Goal: Check status: Check status

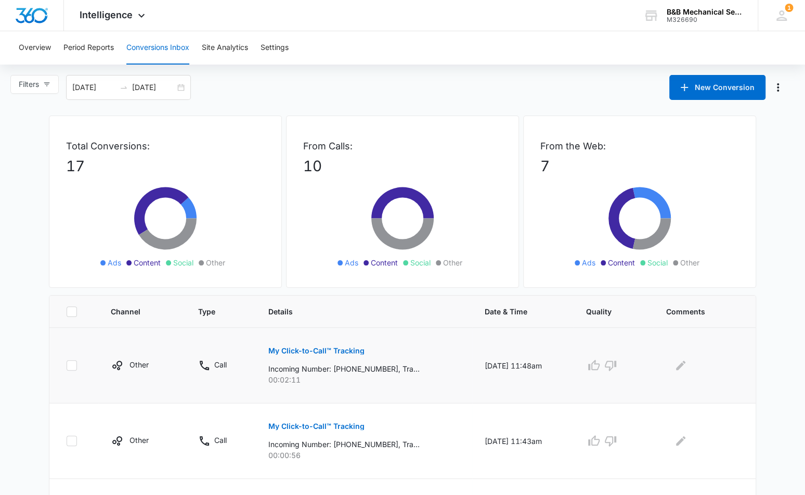
click at [300, 348] on p "My Click-to-Call™ Tracking" at bounding box center [316, 350] width 96 height 7
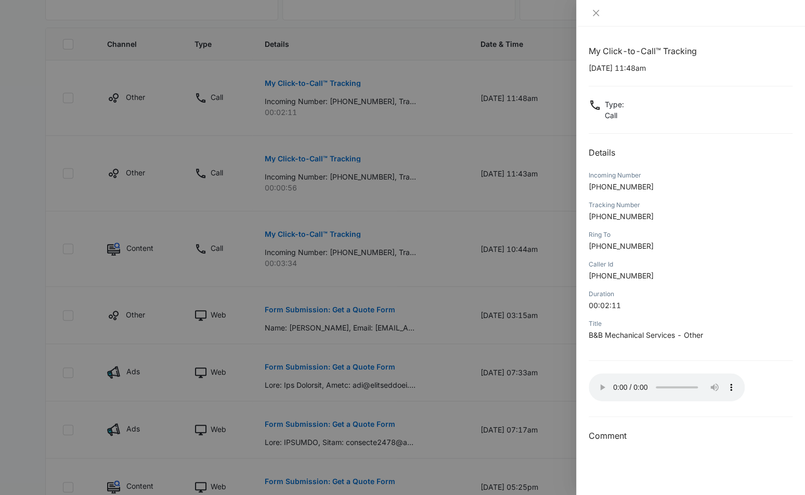
scroll to position [312, 0]
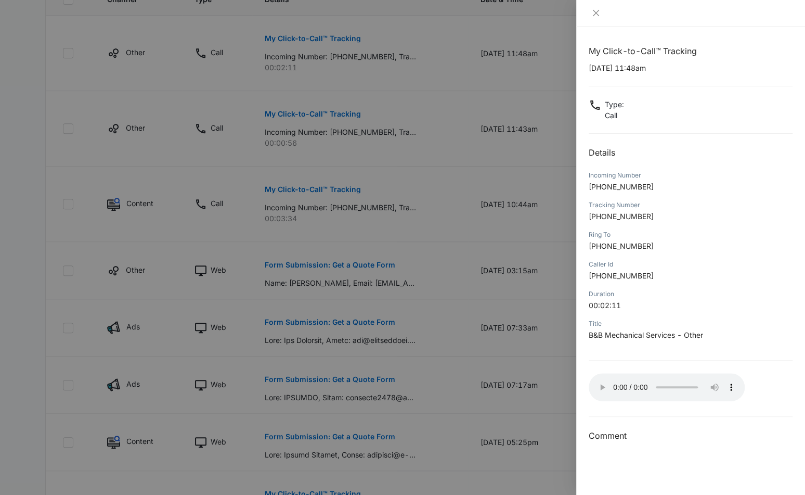
click at [2, 317] on div at bounding box center [402, 247] width 805 height 495
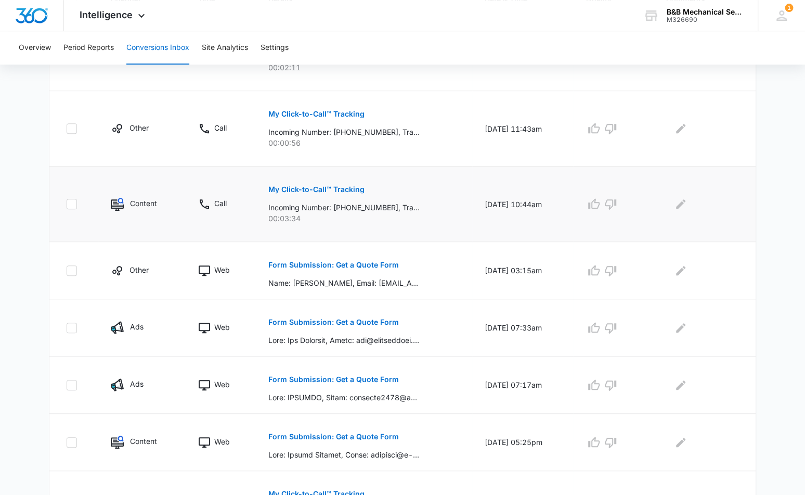
click at [304, 190] on p "My Click-to-Call™ Tracking" at bounding box center [316, 189] width 96 height 7
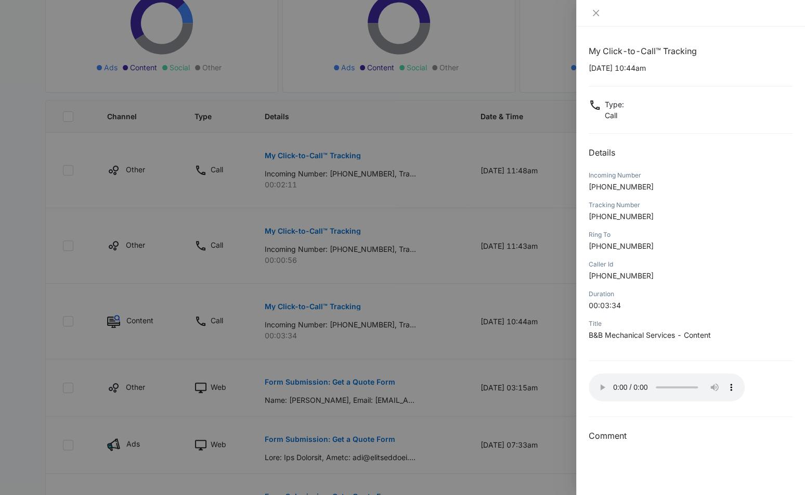
scroll to position [104, 0]
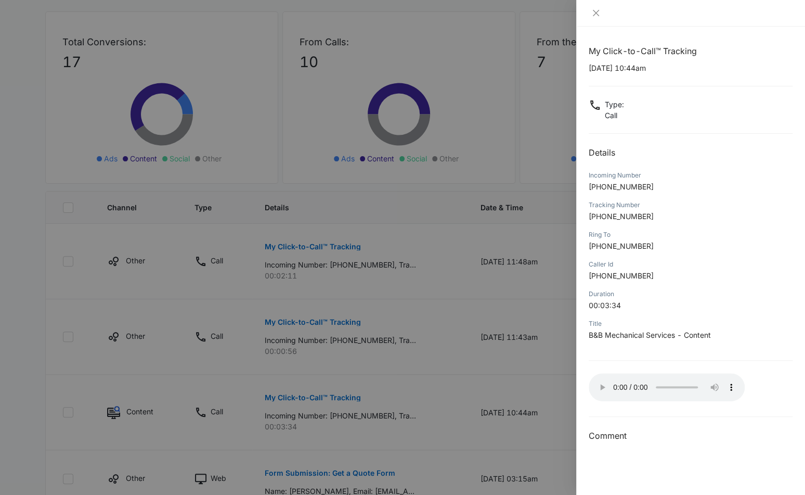
click at [303, 247] on div at bounding box center [402, 247] width 805 height 495
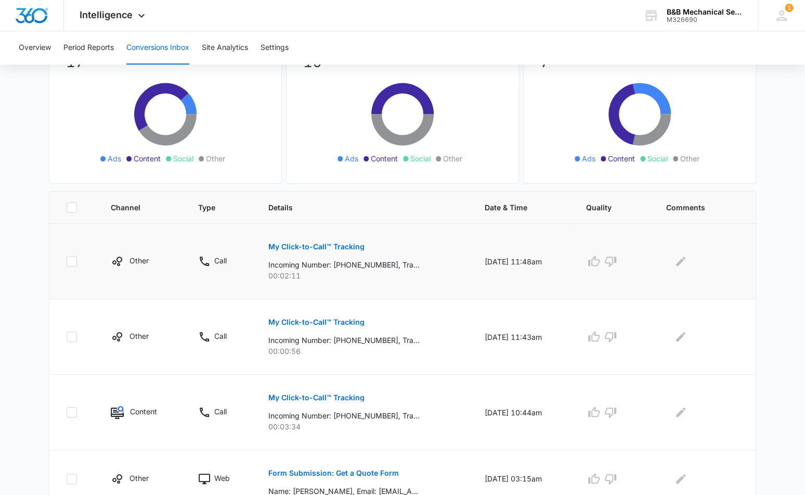
click at [315, 249] on p "My Click-to-Call™ Tracking" at bounding box center [316, 246] width 96 height 7
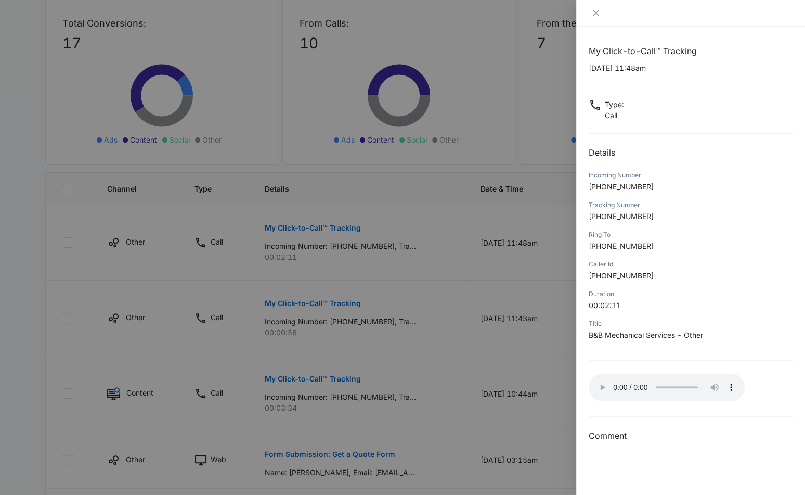
scroll to position [156, 0]
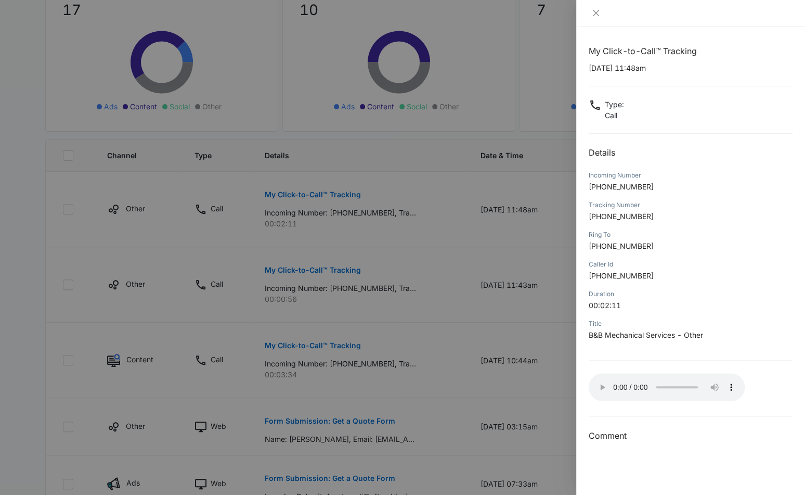
click at [712, 431] on h3 "Comment" at bounding box center [691, 435] width 204 height 12
click at [27, 93] on div at bounding box center [402, 247] width 805 height 495
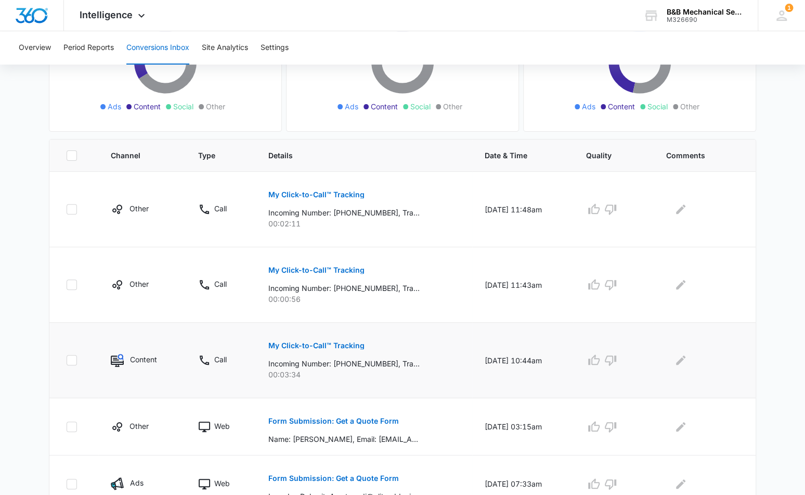
click at [317, 343] on p "My Click-to-Call™ Tracking" at bounding box center [316, 345] width 96 height 7
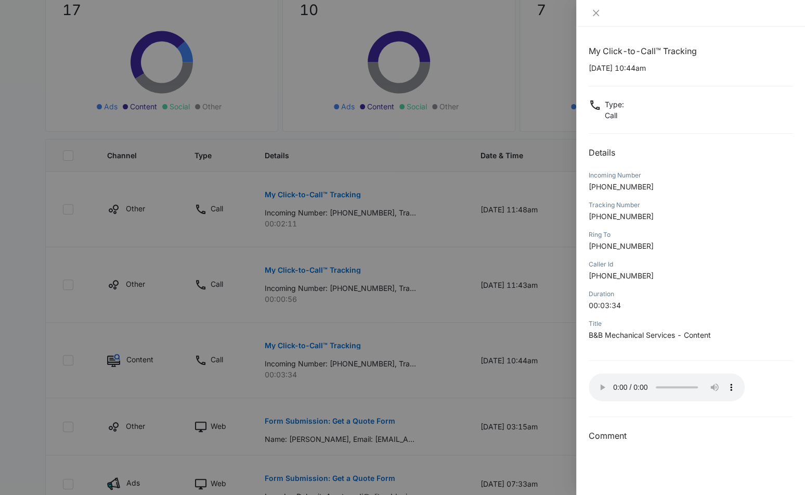
click at [432, 327] on div at bounding box center [402, 247] width 805 height 495
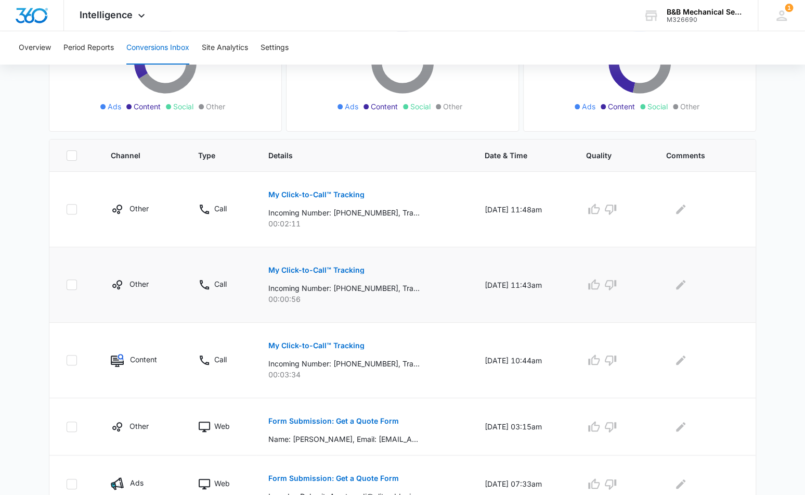
click at [391, 293] on p "00:00:56" at bounding box center [363, 298] width 191 height 11
click at [308, 270] on p "My Click-to-Call™ Tracking" at bounding box center [316, 269] width 96 height 7
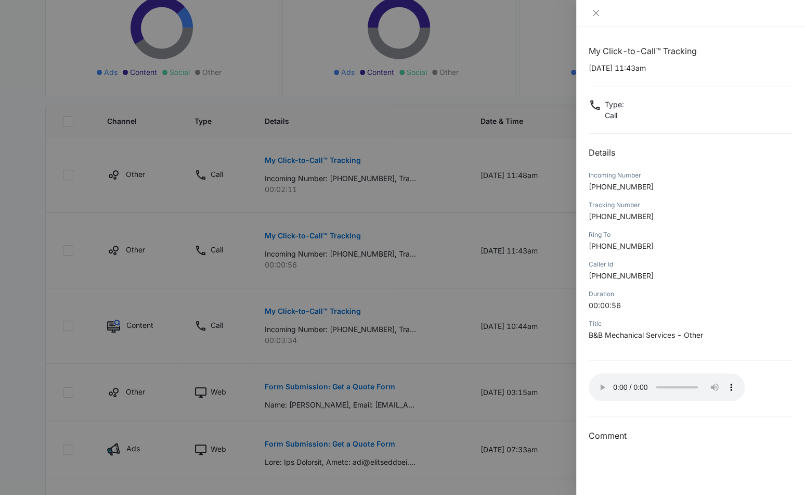
scroll to position [208, 0]
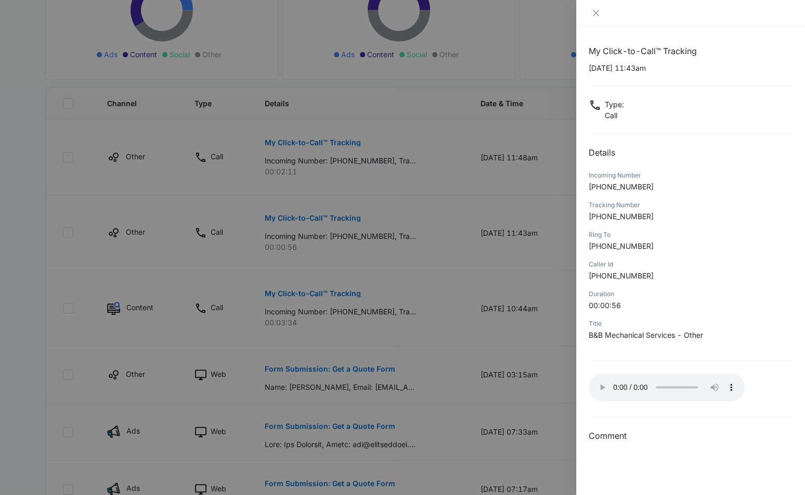
click at [28, 228] on div at bounding box center [402, 247] width 805 height 495
